Goal: Transaction & Acquisition: Purchase product/service

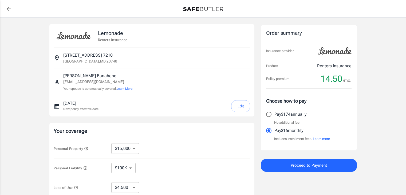
select select "15000"
select select "500"
click at [324, 139] on button "Learn more" at bounding box center [321, 138] width 17 height 5
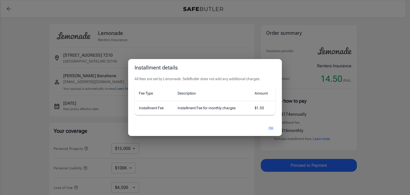
click at [268, 125] on button "OK" at bounding box center [270, 127] width 17 height 11
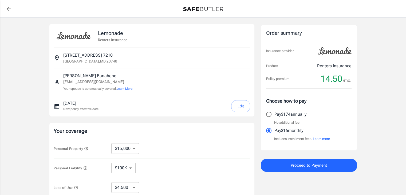
click at [323, 137] on button "Learn more" at bounding box center [321, 138] width 17 height 5
